Goal: Task Accomplishment & Management: Use online tool/utility

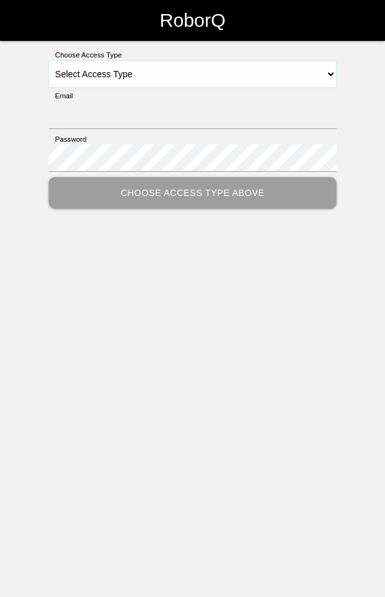
click at [298, 68] on select "Select Access Type Admin Customer Supervisor Worker" at bounding box center [193, 74] width 288 height 27
select select "Worker"
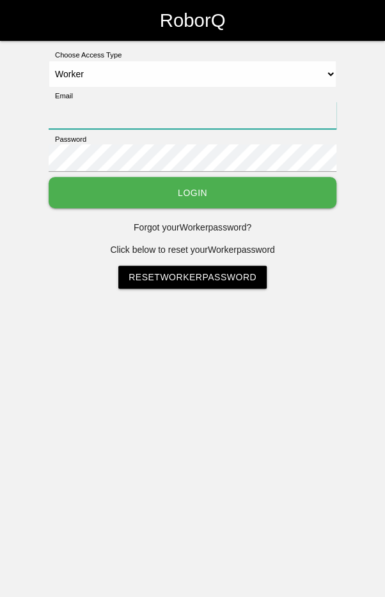
click at [210, 115] on input "Email" at bounding box center [193, 115] width 288 height 27
type input "[EMAIL_ADDRESS][DOMAIN_NAME]"
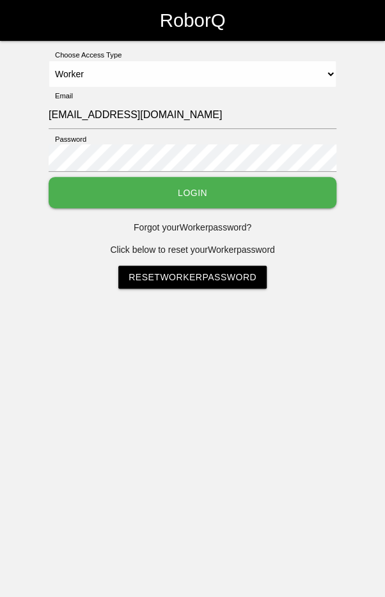
click at [49, 177] on button "Login" at bounding box center [193, 192] width 288 height 31
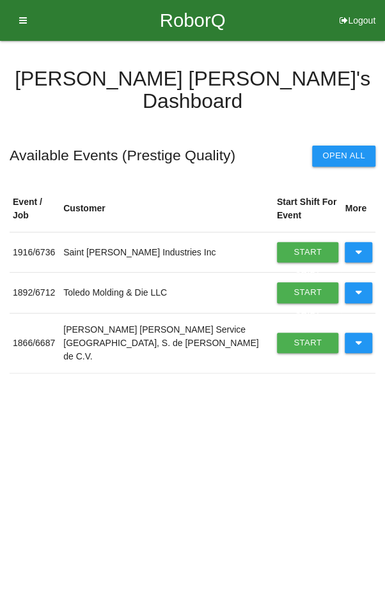
click at [351, 333] on button at bounding box center [357, 343] width 27 height 20
click at [286, 333] on link "Start Shift" at bounding box center [308, 343] width 62 height 20
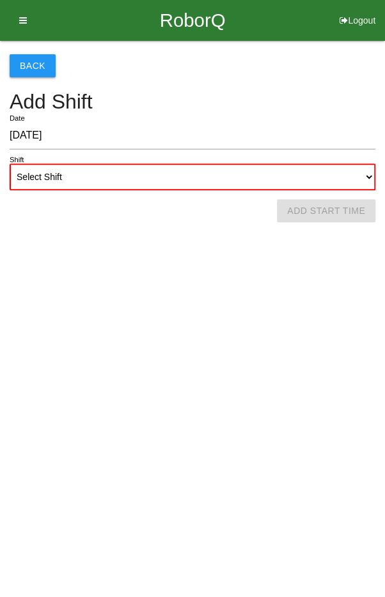
click at [243, 166] on select "Select Shift 1st Shift 2nd Shift 3rd Shift 4th Shift" at bounding box center [193, 177] width 366 height 27
select select "2"
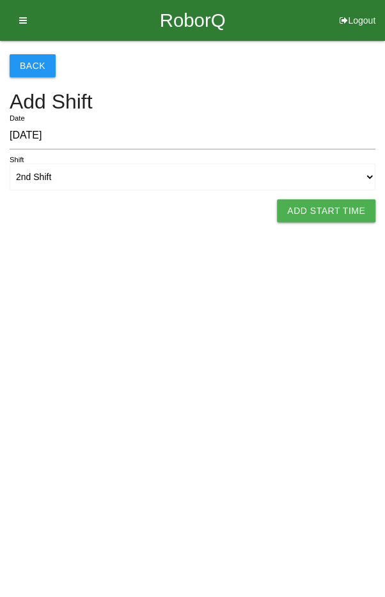
click at [343, 213] on button "Add Start Time" at bounding box center [326, 210] width 98 height 23
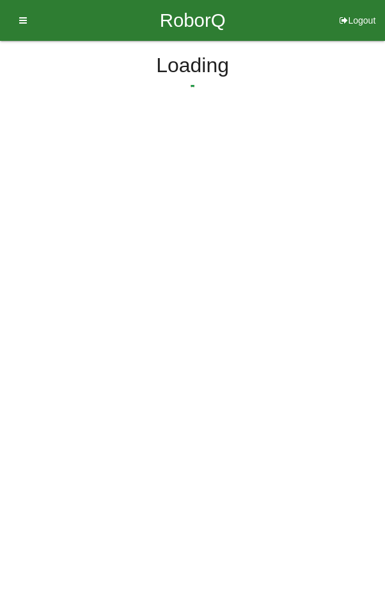
select select "2"
select select "12"
select select "2"
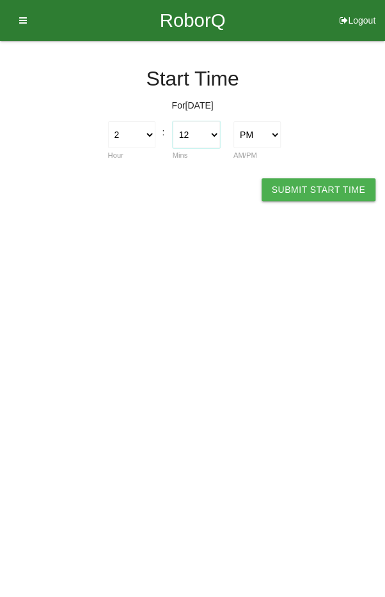
click at [196, 135] on select "00 01 02 03 04 05 06 07 08 09 10 11 12 13 14 15 16 17 18 19 20 21 22 23 24 25 2…" at bounding box center [196, 134] width 47 height 27
select select "0"
click at [309, 180] on button "Submit Start Time" at bounding box center [318, 189] width 114 height 23
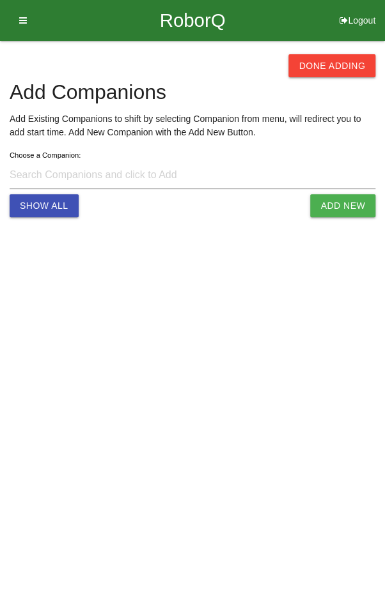
click at [330, 72] on button "Done Adding" at bounding box center [331, 65] width 87 height 23
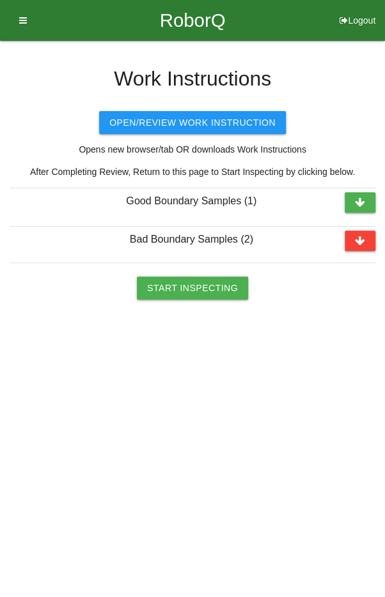
click at [200, 284] on button "Start Inspecting" at bounding box center [192, 288] width 111 height 23
